Goal: Find specific page/section: Find specific page/section

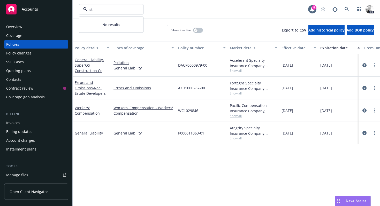
type input "s"
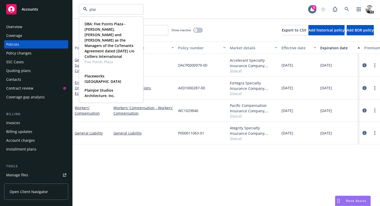
type input "plain"
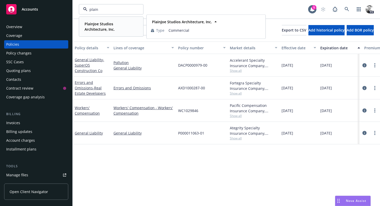
click at [107, 24] on strong "PlainJoe Studios Architecture, Inc." at bounding box center [100, 26] width 30 height 10
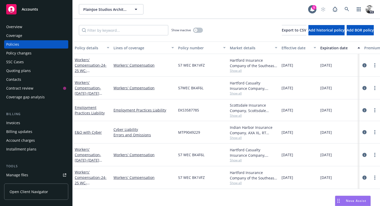
click at [24, 28] on div "Overview" at bounding box center [36, 27] width 60 height 8
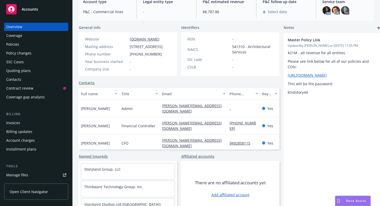
scroll to position [73, 0]
click at [31, 49] on div "Policy changes" at bounding box center [36, 53] width 60 height 8
click at [27, 47] on div "Policies" at bounding box center [36, 44] width 60 height 8
